Goal: Communication & Community: Answer question/provide support

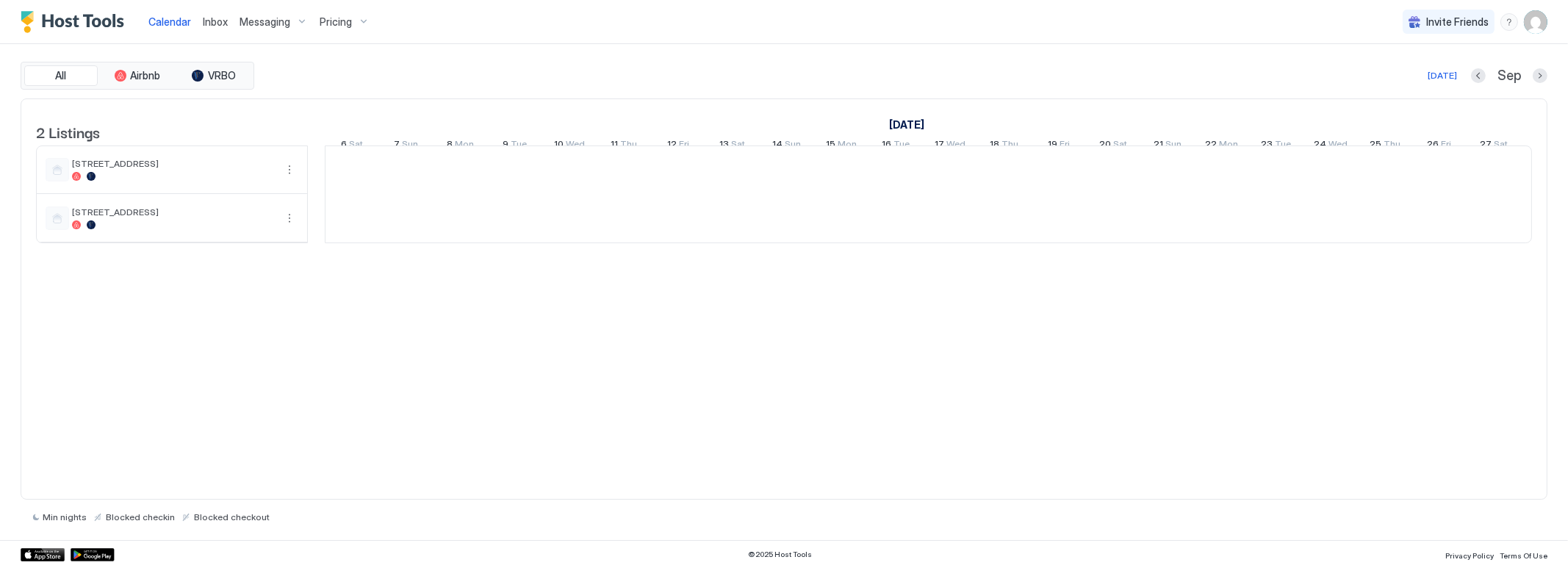
scroll to position [0, 816]
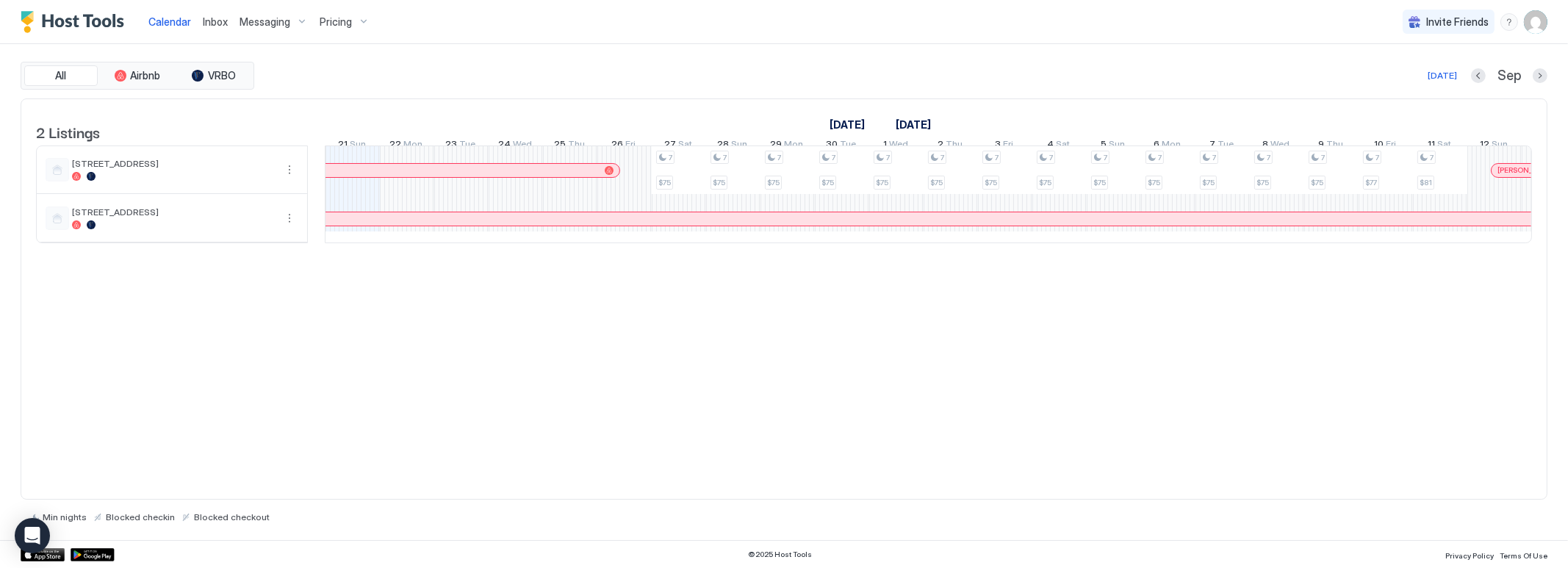
click at [213, 20] on span "Inbox" at bounding box center [215, 21] width 25 height 12
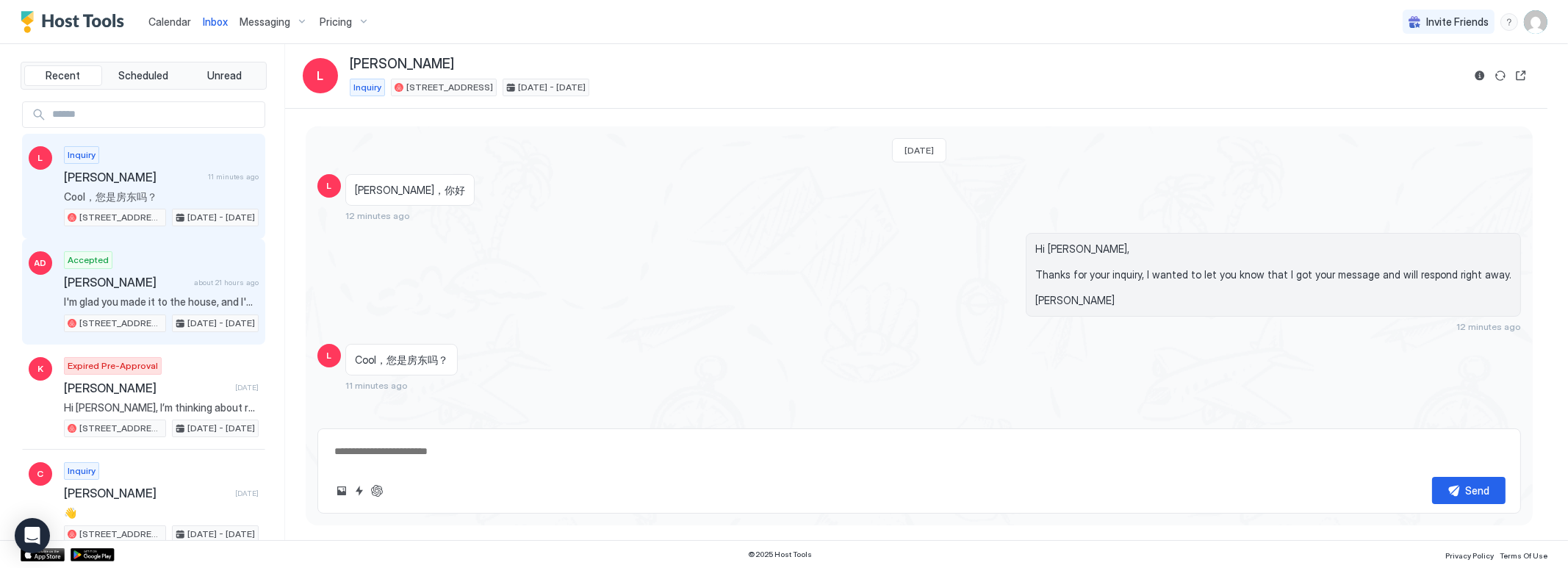
click at [126, 285] on span "[PERSON_NAME]" at bounding box center [126, 281] width 124 height 15
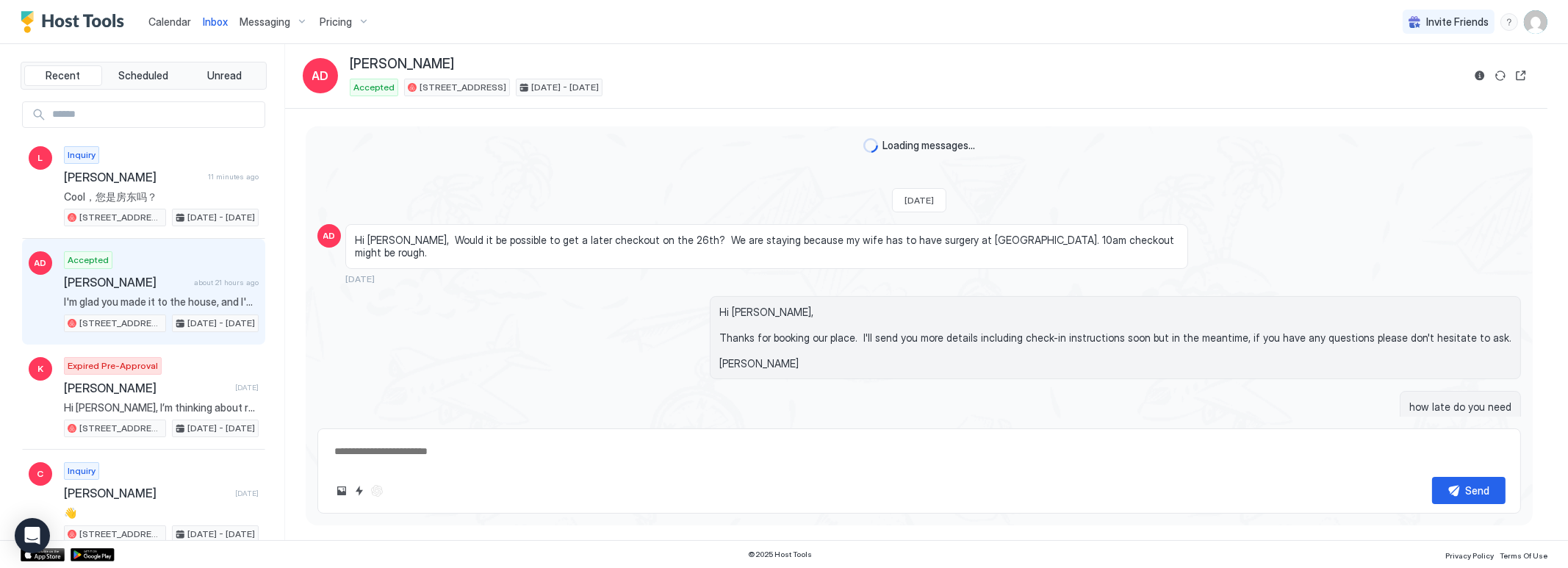
scroll to position [1473, 0]
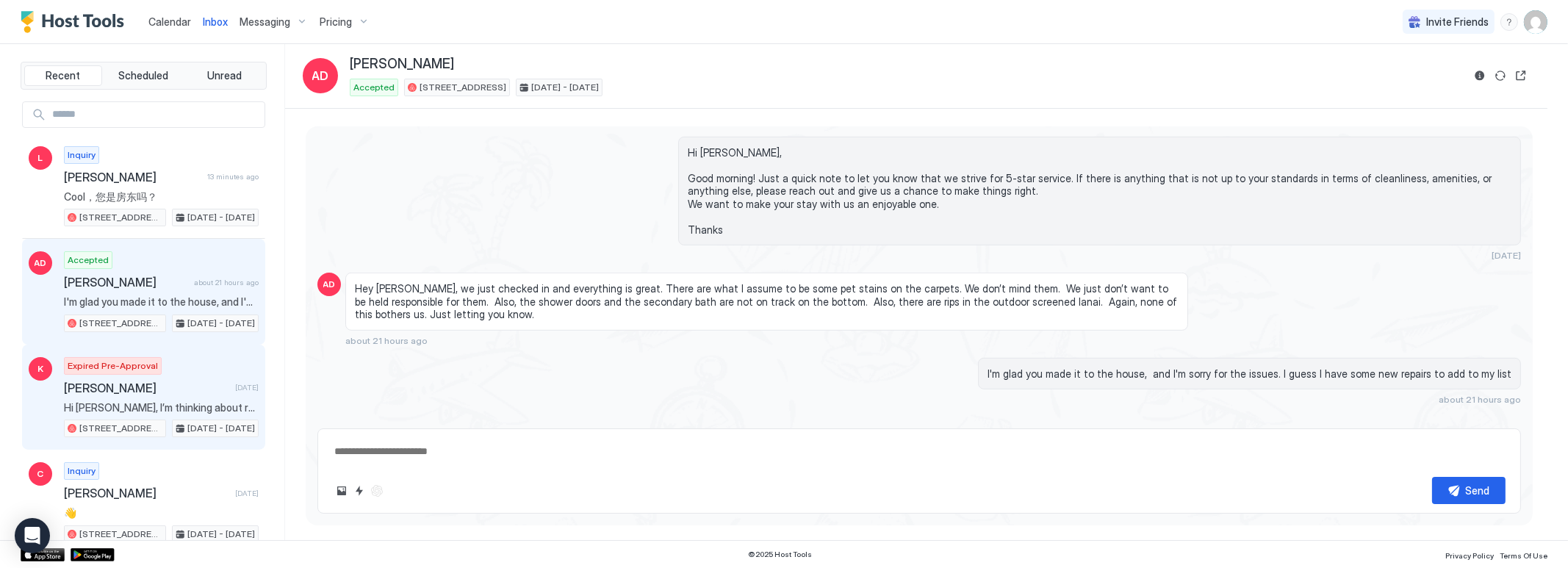
click at [158, 415] on div "Expired Pre-Approval [PERSON_NAME] [DATE] Hi [PERSON_NAME], I’m thinking about …" at bounding box center [161, 397] width 195 height 80
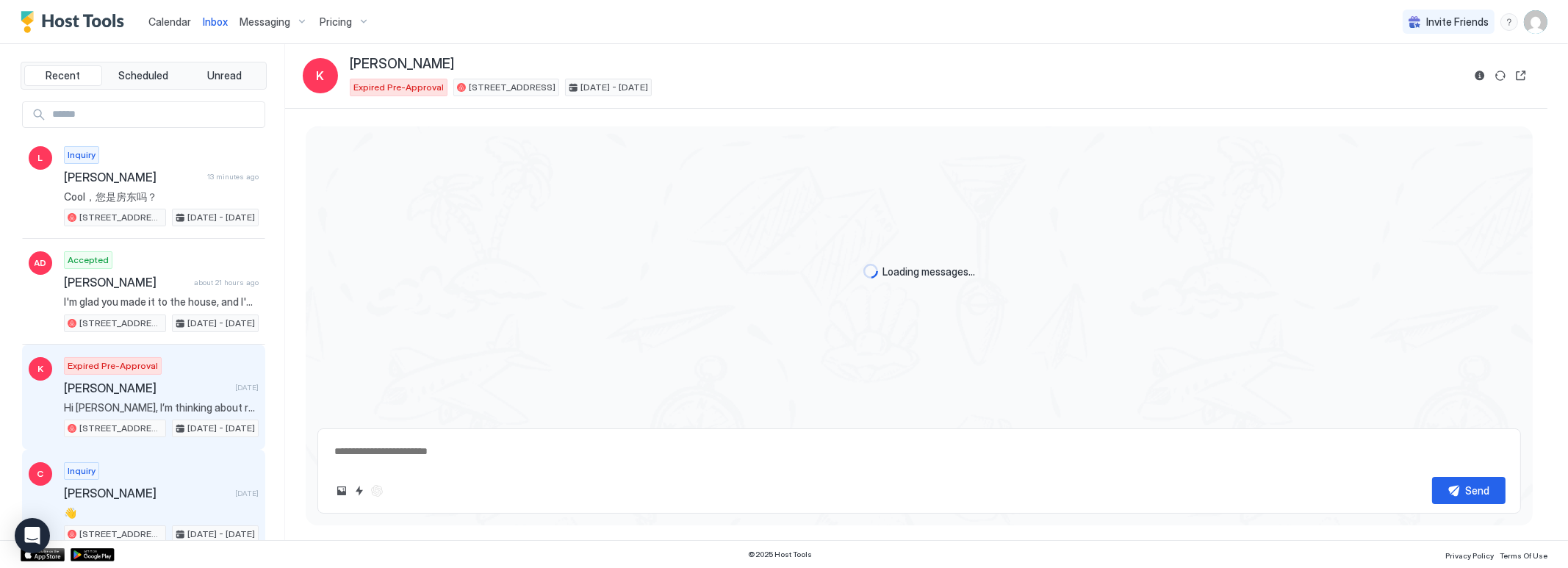
scroll to position [412, 0]
click at [140, 506] on span "👋" at bounding box center [161, 512] width 195 height 13
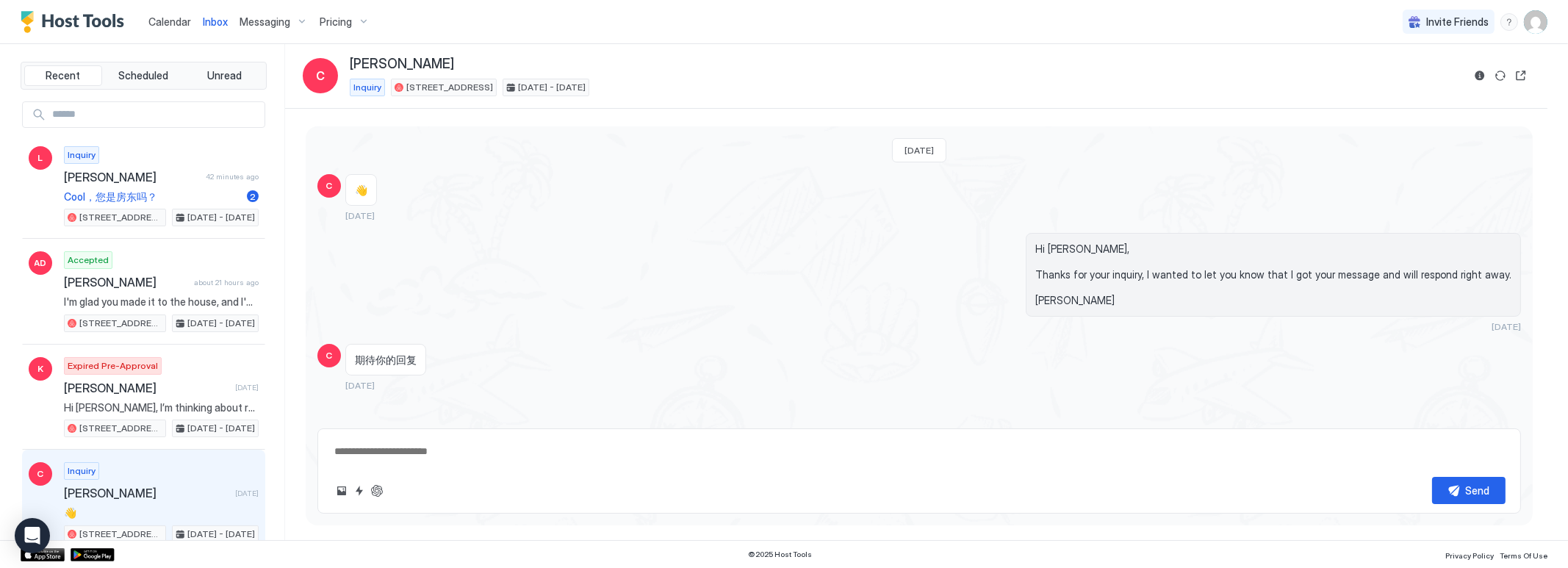
type textarea "*"
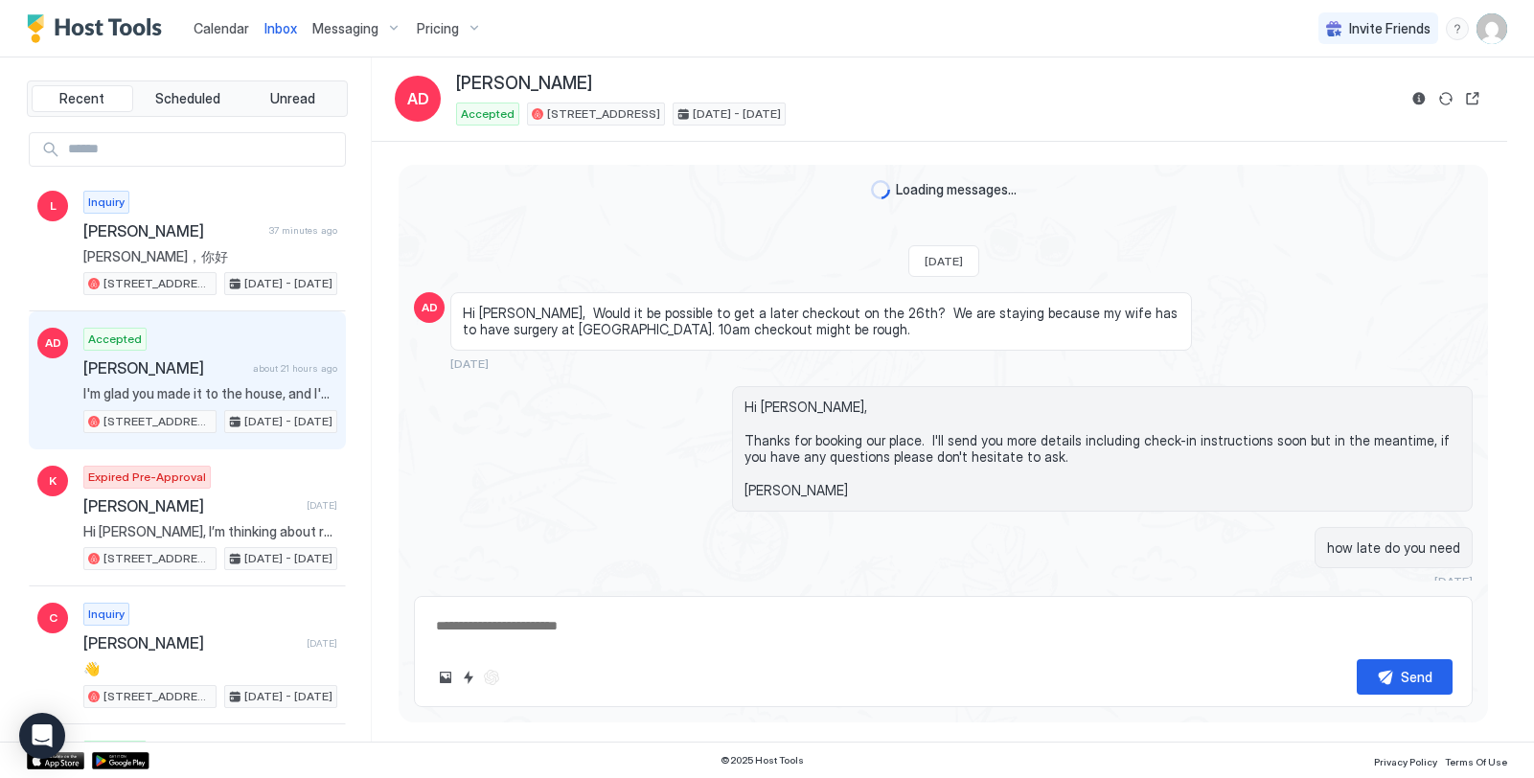
type textarea "*"
